Goal: Task Accomplishment & Management: Use online tool/utility

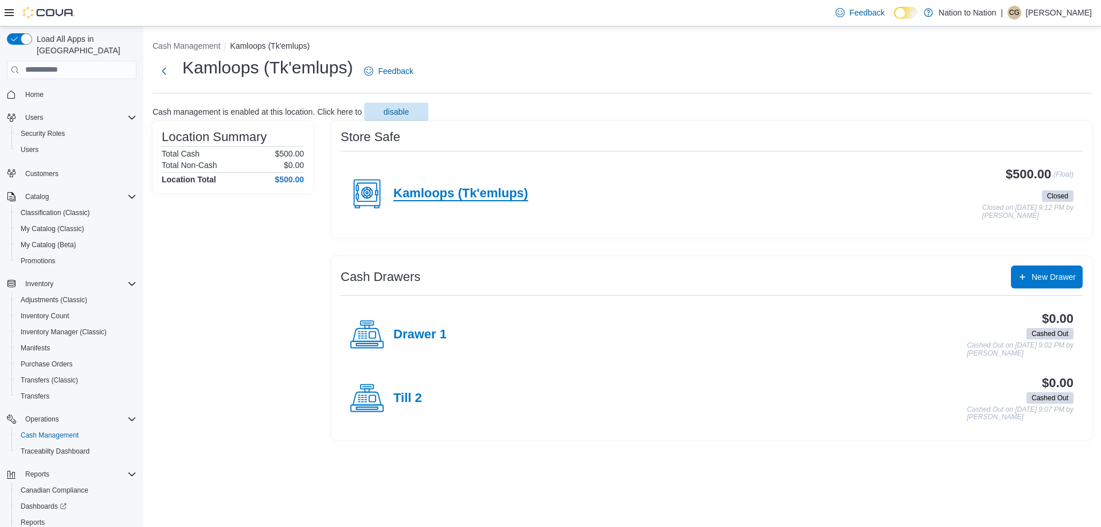
click at [412, 190] on h4 "Kamloops (Tk'emlups)" at bounding box center [460, 193] width 135 height 15
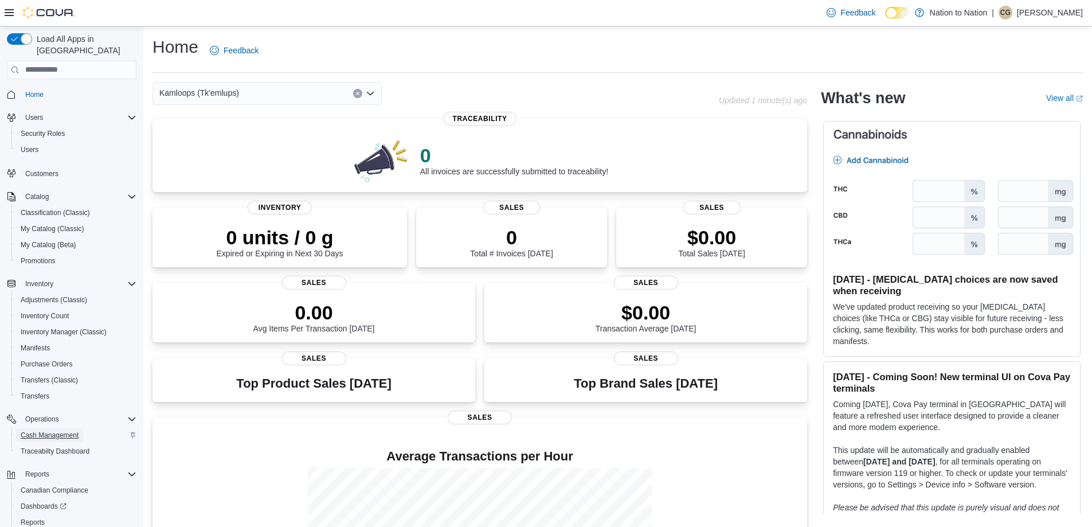
click at [70, 430] on span "Cash Management" at bounding box center [50, 434] width 58 height 9
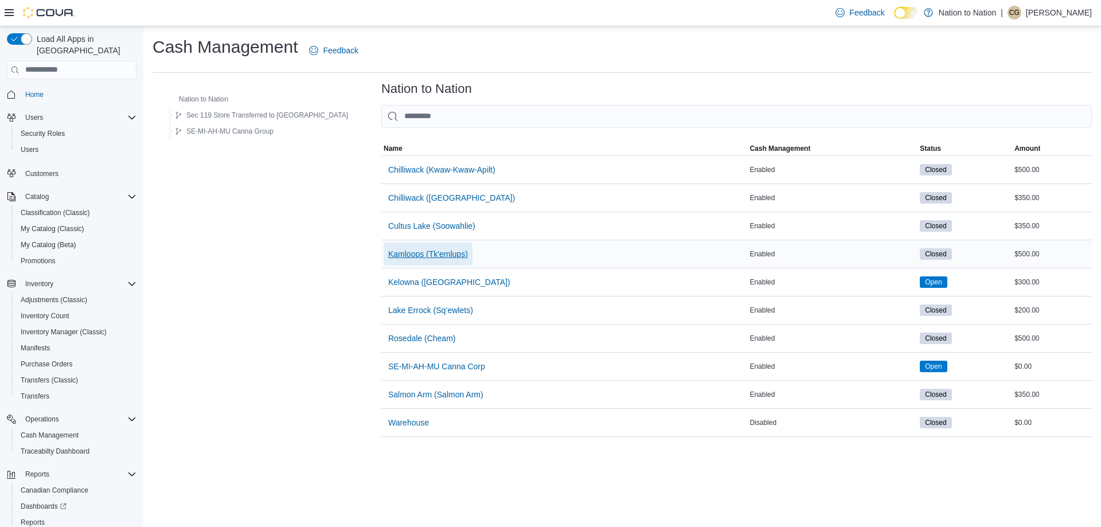
click at [388, 253] on span "Kamloops (Tk'emlups)" at bounding box center [428, 253] width 80 height 11
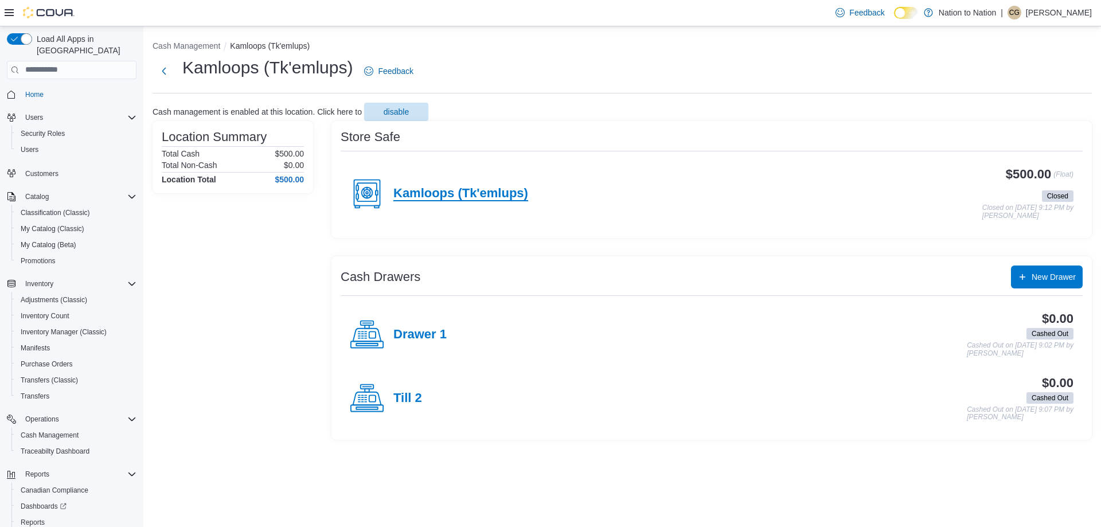
click at [500, 191] on h4 "Kamloops (Tk'emlups)" at bounding box center [460, 193] width 135 height 15
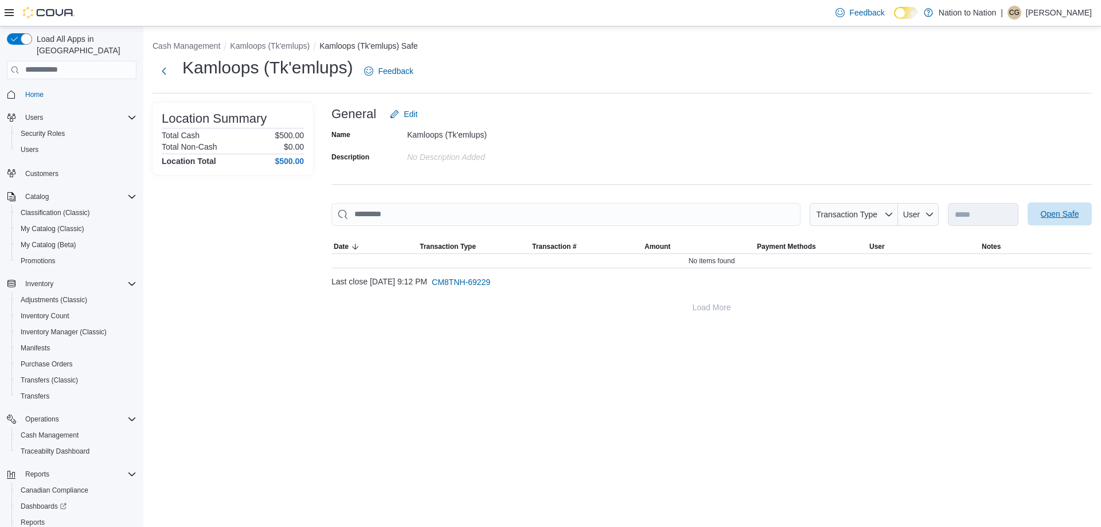
click at [1038, 209] on span "Open Safe" at bounding box center [1059, 213] width 50 height 23
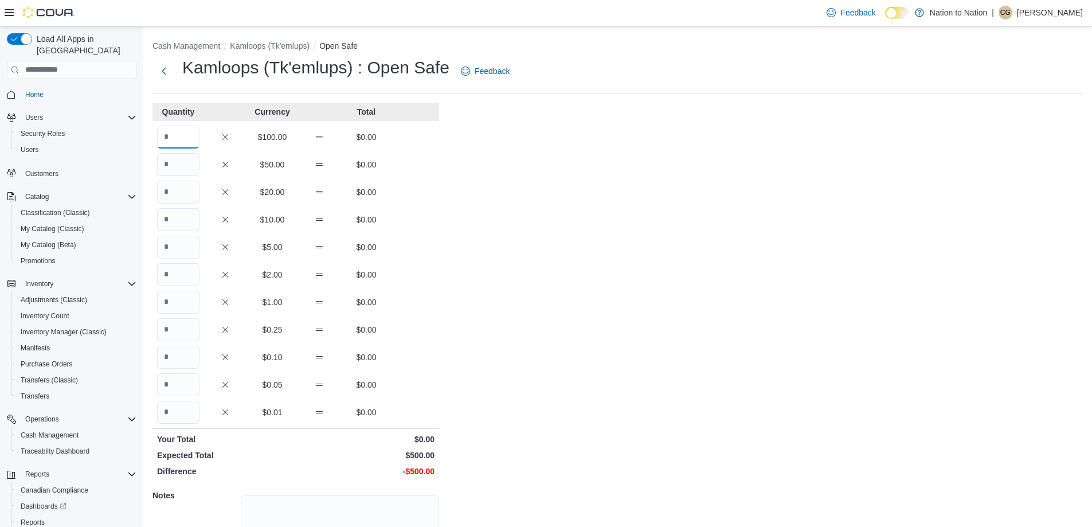
click at [185, 131] on input "Quantity" at bounding box center [178, 137] width 42 height 23
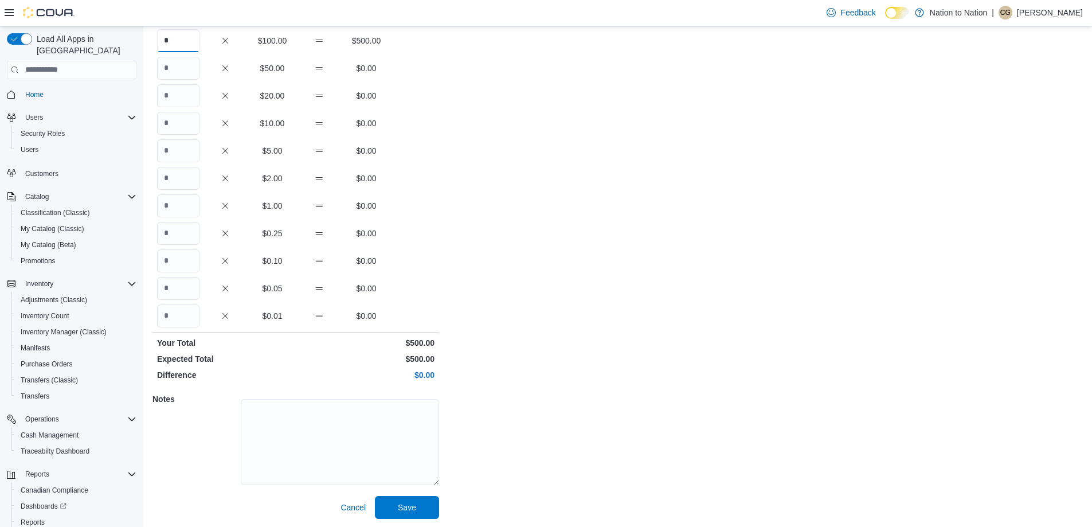
scroll to position [97, 0]
type input "*"
click at [385, 499] on span "Save" at bounding box center [407, 505] width 50 height 23
